Goal: Communication & Community: Answer question/provide support

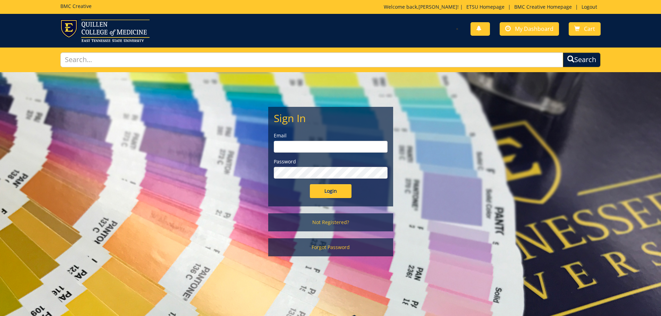
type input "[EMAIL_ADDRESS][DOMAIN_NAME]"
click at [340, 196] on input "Login" at bounding box center [331, 191] width 42 height 14
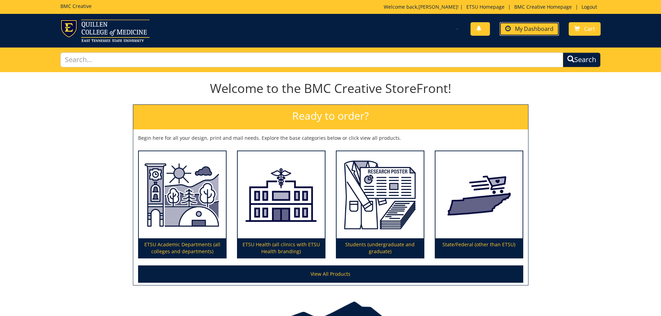
click at [553, 25] on span "My Dashboard" at bounding box center [534, 29] width 38 height 8
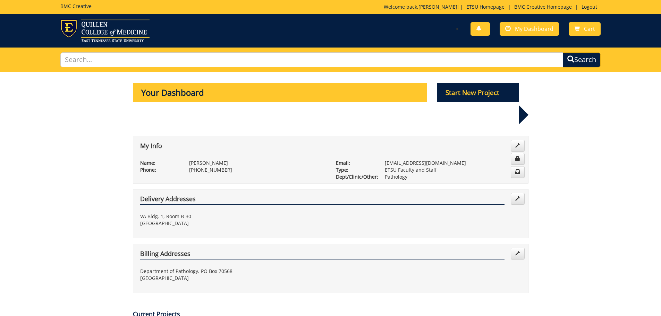
scroll to position [139, 0]
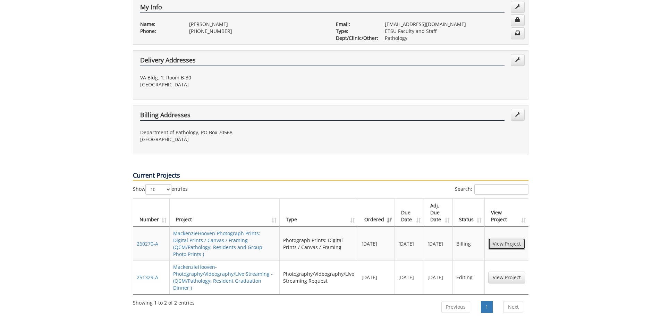
click at [510, 238] on link "View Project" at bounding box center [506, 244] width 37 height 12
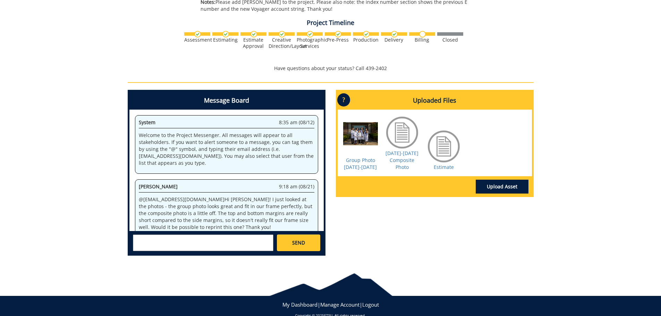
scroll to position [99, 0]
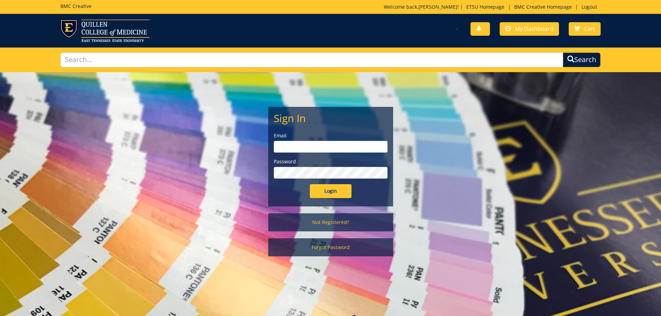
type input "[EMAIL_ADDRESS][DOMAIN_NAME]"
click at [327, 197] on input "Login" at bounding box center [331, 191] width 42 height 14
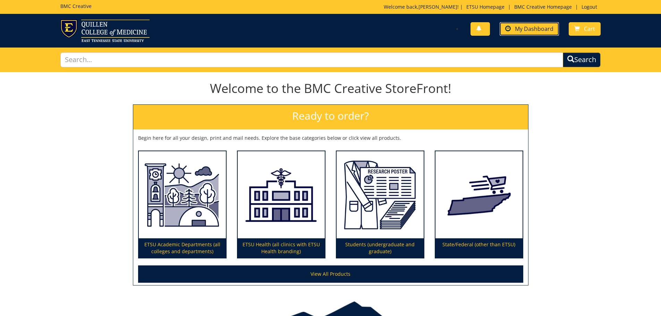
click at [529, 34] on link "My Dashboard" at bounding box center [528, 29] width 59 height 14
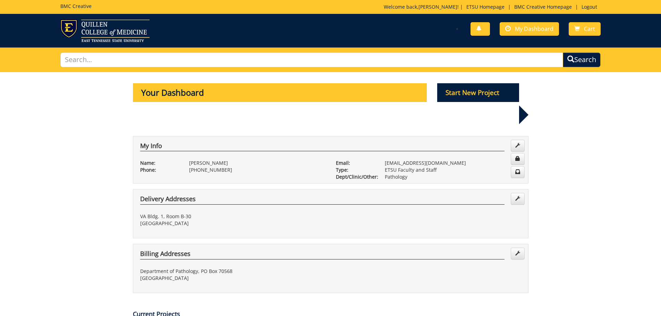
scroll to position [139, 0]
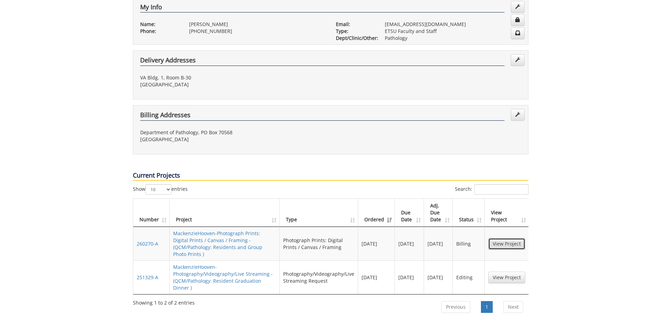
click at [502, 238] on link "View Project" at bounding box center [506, 244] width 37 height 12
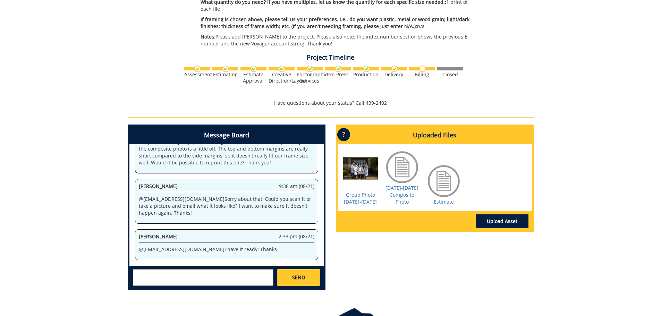
scroll to position [243, 0]
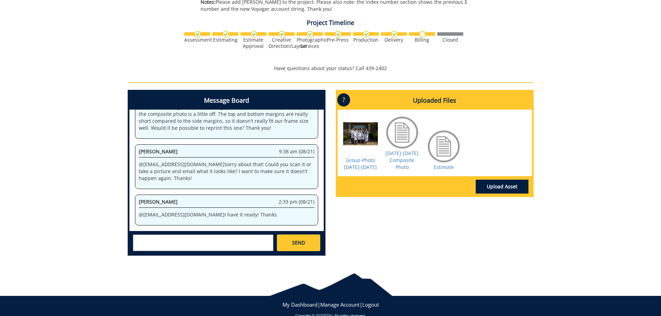
click at [158, 249] on textarea at bounding box center [203, 242] width 140 height 17
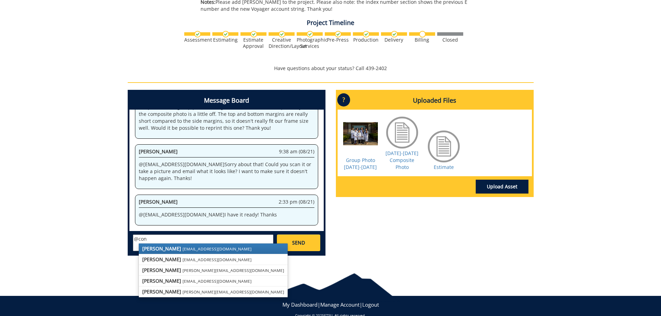
click at [158, 249] on strong "[PERSON_NAME]" at bounding box center [161, 248] width 39 height 7
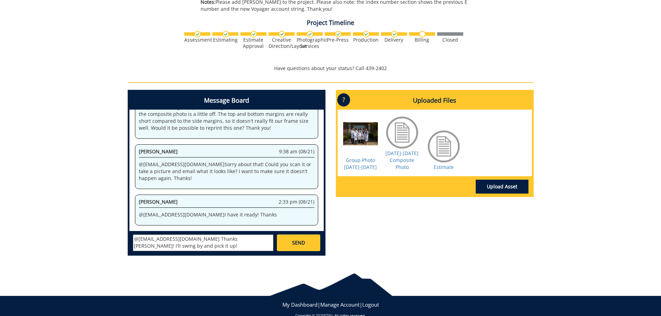
type textarea "@[EMAIL_ADDRESS][DOMAIN_NAME] Thanks [PERSON_NAME]! I'll swing by and pick it u…"
click at [172, 250] on textarea "@[EMAIL_ADDRESS][DOMAIN_NAME] Thanks [PERSON_NAME]! I'll swing by and pick it u…" at bounding box center [203, 242] width 140 height 17
drag, startPoint x: 169, startPoint y: 248, endPoint x: 114, endPoint y: 212, distance: 65.3
click at [114, 212] on div "260270-A MackenzieHooven-Photograph Prints: Digital Prints / Canvas / Framing […" at bounding box center [330, 45] width 661 height 432
click at [85, 227] on div "260270-A MackenzieHooven-Photograph Prints: Digital Prints / Canvas / Framing […" at bounding box center [330, 45] width 661 height 432
